Goal: Find contact information: Find contact information

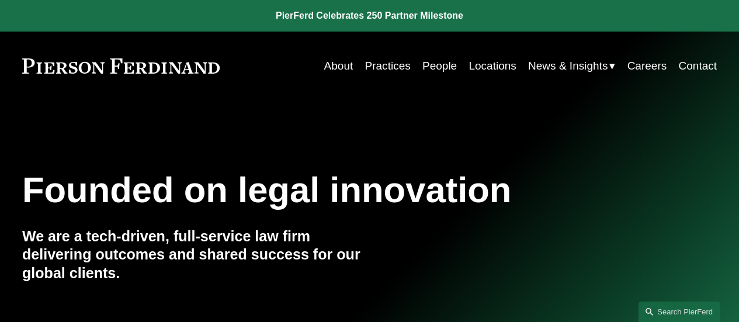
click at [387, 65] on link "Practices" at bounding box center [388, 66] width 46 height 22
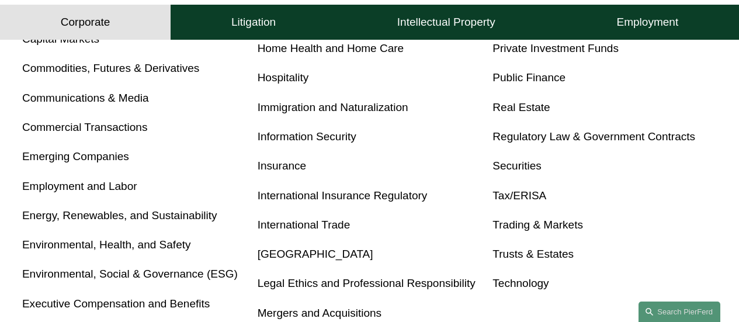
scroll to position [605, 0]
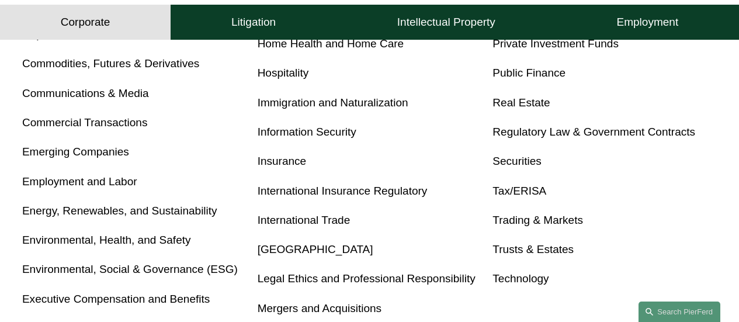
click at [363, 105] on link "Immigration and Naturalization" at bounding box center [333, 102] width 151 height 12
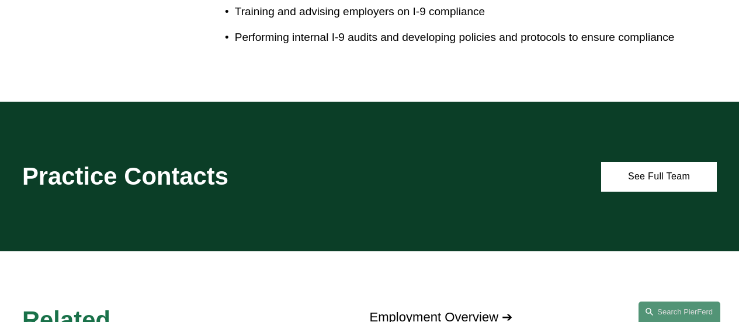
scroll to position [2077, 0]
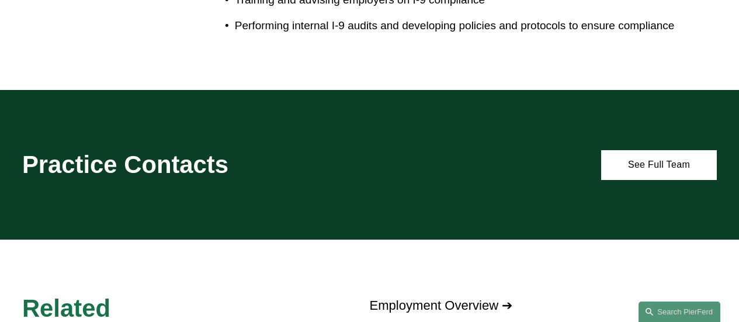
drag, startPoint x: 706, startPoint y: 219, endPoint x: 747, endPoint y: 225, distance: 41.9
click at [690, 157] on div "Practice Contacts See Full Team" at bounding box center [369, 165] width 739 height 150
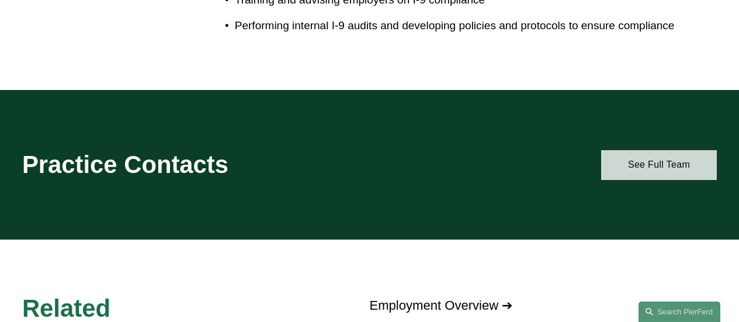
click at [681, 150] on link "See Full Team" at bounding box center [659, 165] width 116 height 30
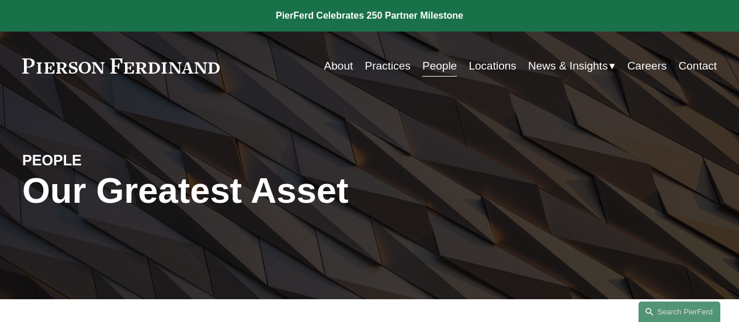
click at [339, 66] on link "About" at bounding box center [338, 66] width 29 height 22
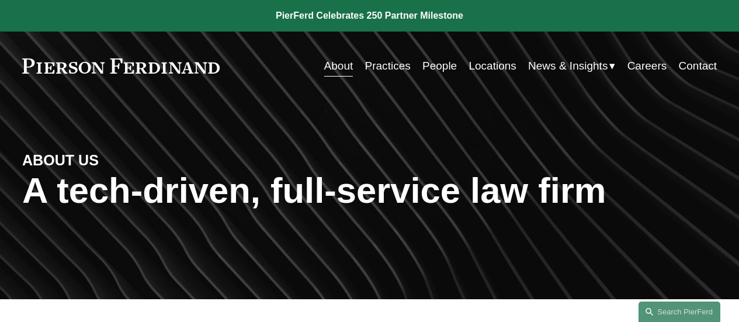
click at [428, 65] on link "People" at bounding box center [439, 66] width 34 height 22
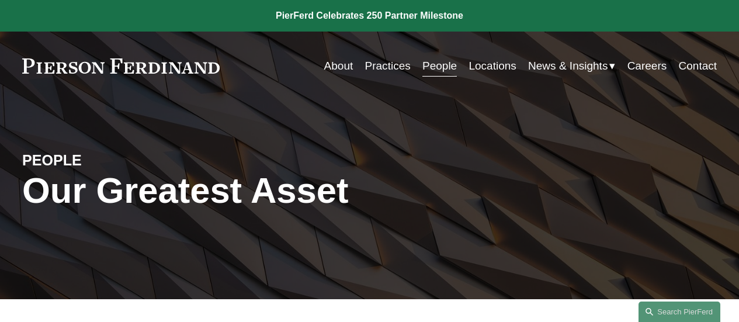
click at [601, 143] on div "PEOPLE Our Greatest Asset" at bounding box center [369, 200] width 739 height 150
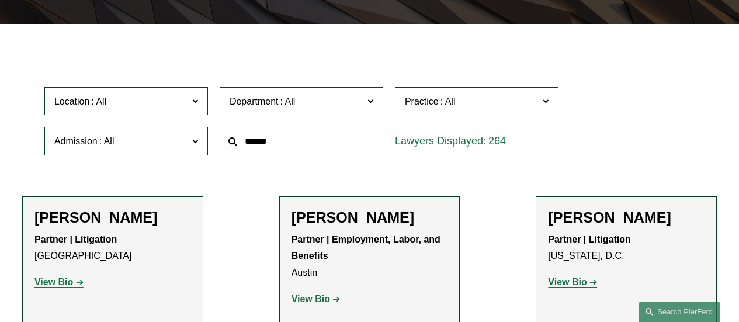
scroll to position [306, 0]
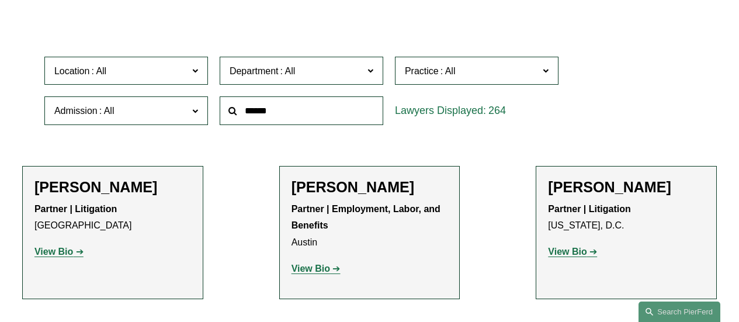
click at [317, 117] on input "text" at bounding box center [302, 110] width 164 height 29
click at [317, 117] on input "*" at bounding box center [302, 110] width 164 height 29
type input "***"
click at [317, 117] on input "***" at bounding box center [302, 110] width 164 height 29
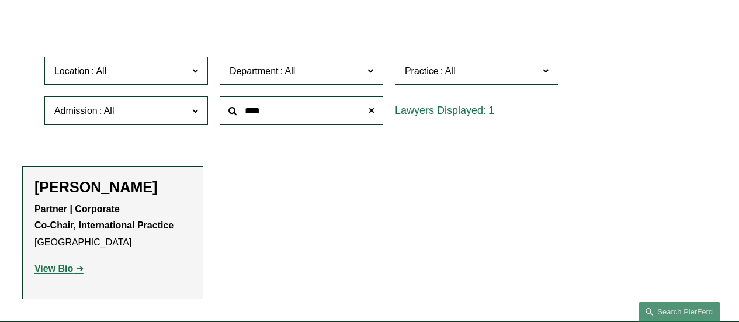
click at [71, 273] on strong "View Bio" at bounding box center [53, 268] width 39 height 10
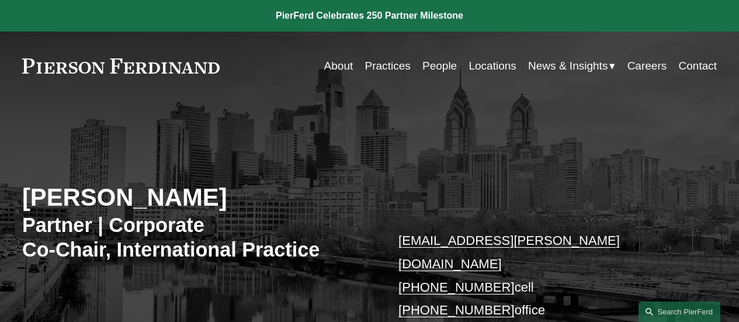
click at [98, 255] on h3 "Partner | Corporate Co-Chair, International Practice" at bounding box center [196, 238] width 348 height 50
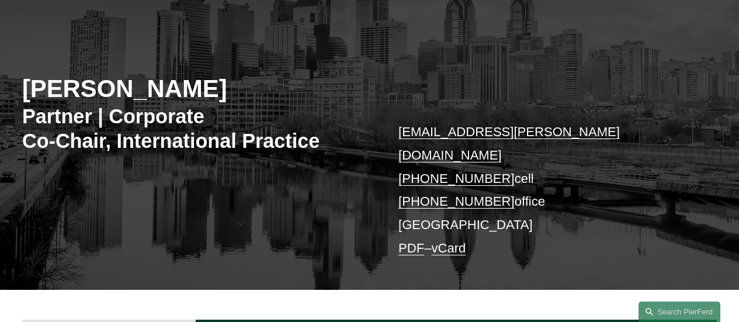
click at [98, 255] on div "[PERSON_NAME] Partner | Corporate Co-Chair, International Practice [EMAIL_ADDRE…" at bounding box center [369, 151] width 739 height 275
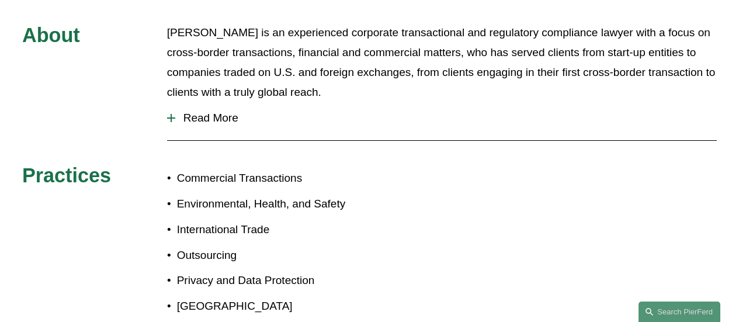
scroll to position [467, 0]
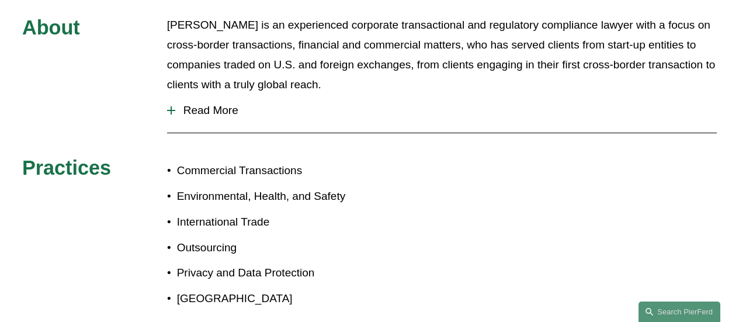
click at [98, 255] on div "About [PERSON_NAME] is an experienced corporate transactional and regulatory co…" at bounding box center [369, 164] width 739 height 299
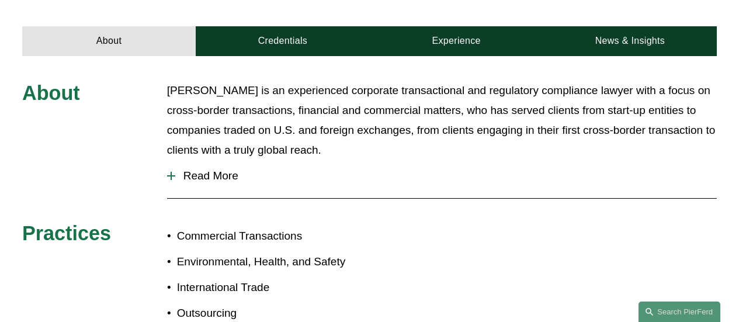
scroll to position [396, 0]
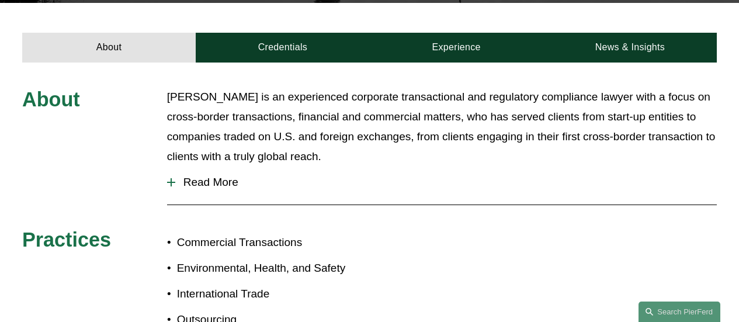
click at [203, 176] on span "Read More" at bounding box center [446, 182] width 542 height 13
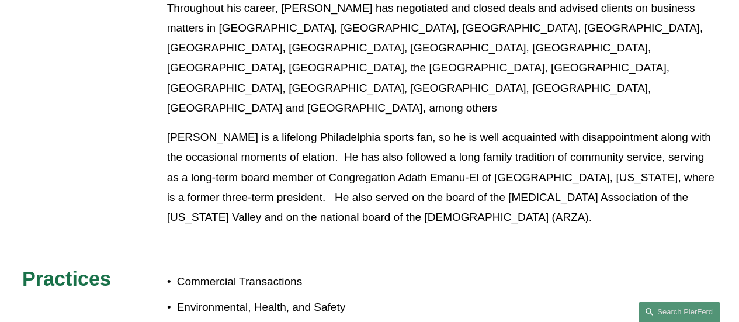
scroll to position [1268, 0]
